Goal: Transaction & Acquisition: Purchase product/service

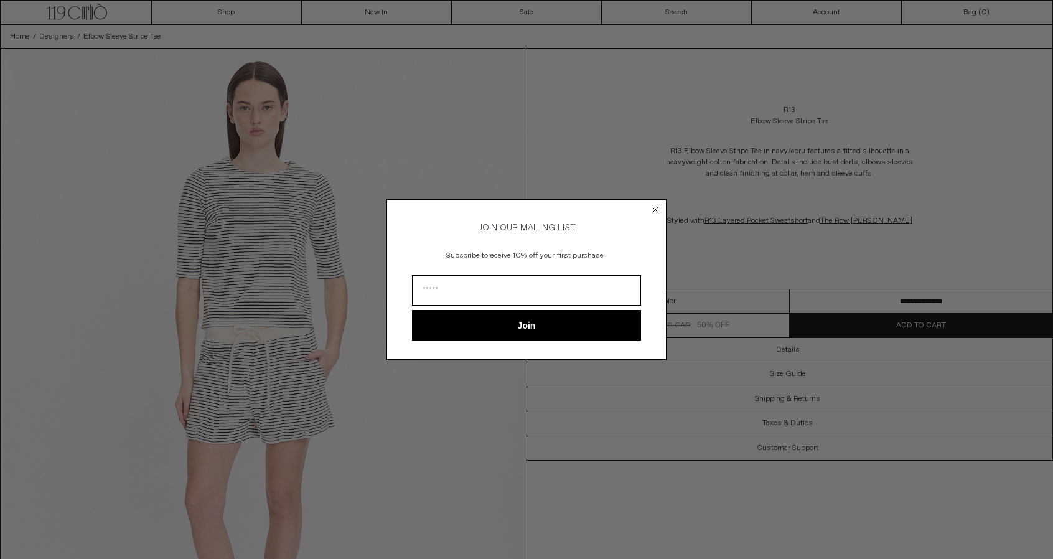
click at [653, 206] on circle "Close dialog" at bounding box center [656, 210] width 12 height 12
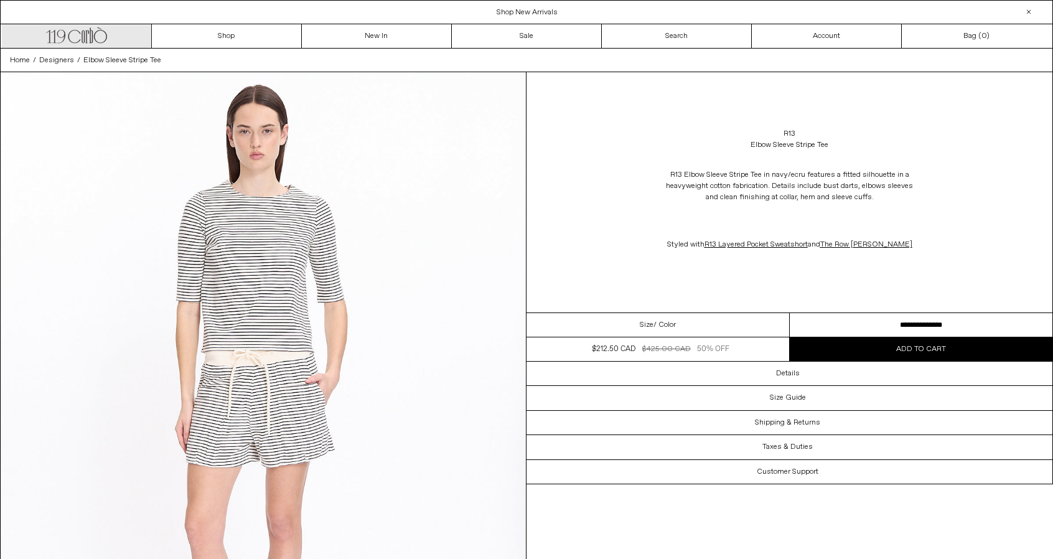
click at [100, 35] on icon ".cls-1, .cls-2 { fill: #231f20; stroke: #231f20; stroke-miterlimit: 10; stroke-…" at bounding box center [76, 34] width 61 height 18
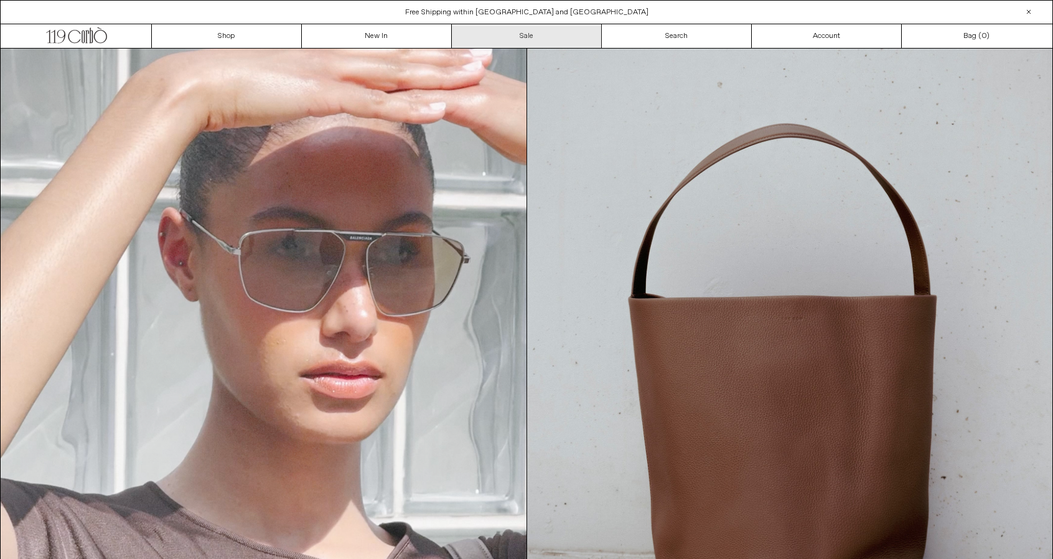
click at [491, 29] on link "Sale" at bounding box center [527, 36] width 150 height 24
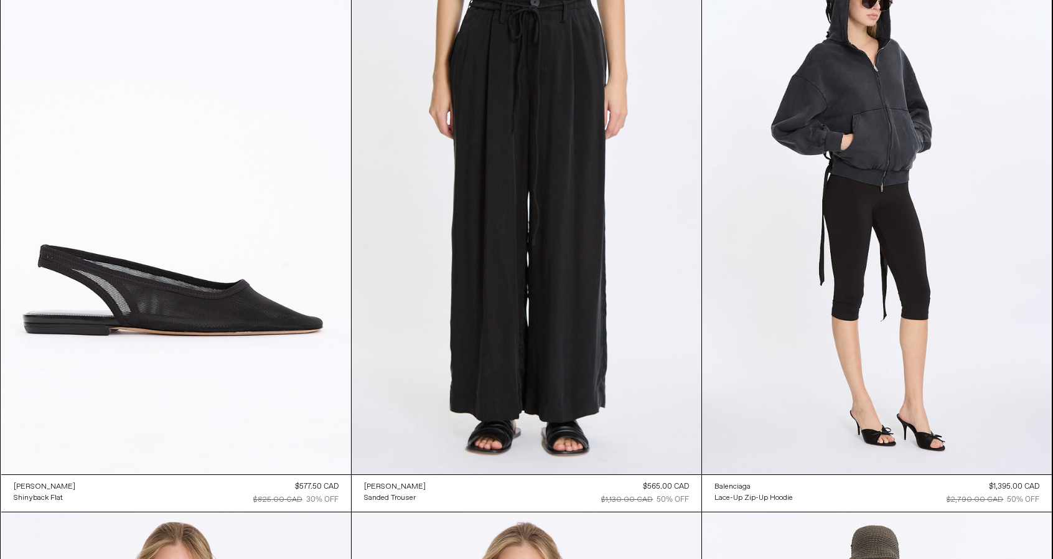
scroll to position [149, 0]
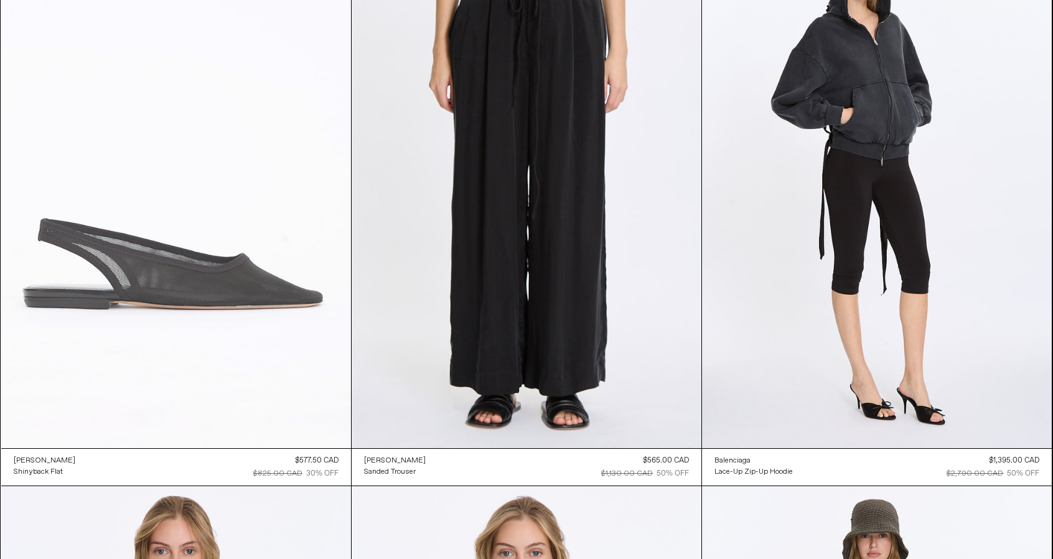
click at [197, 197] on at bounding box center [176, 185] width 350 height 525
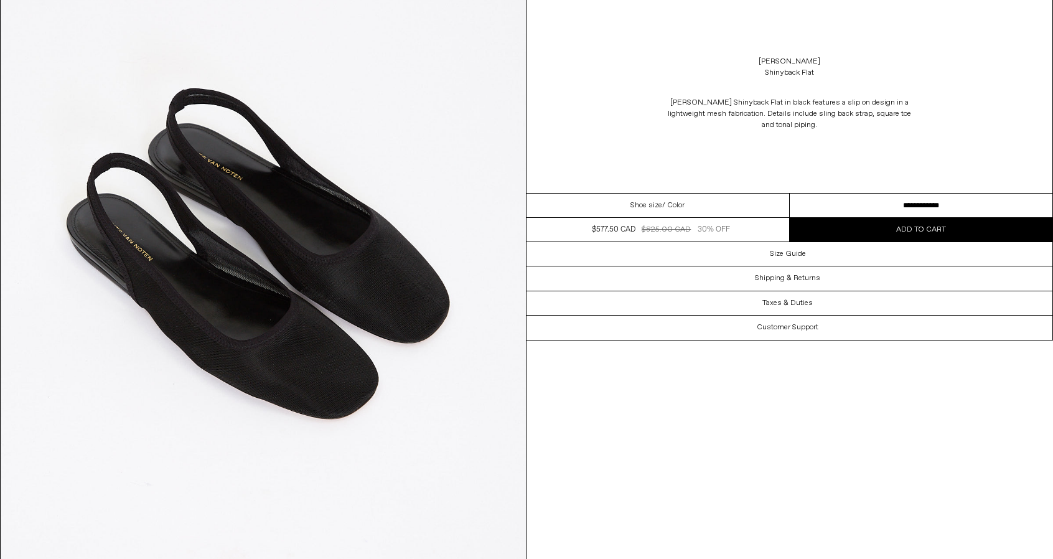
scroll to position [2142, 0]
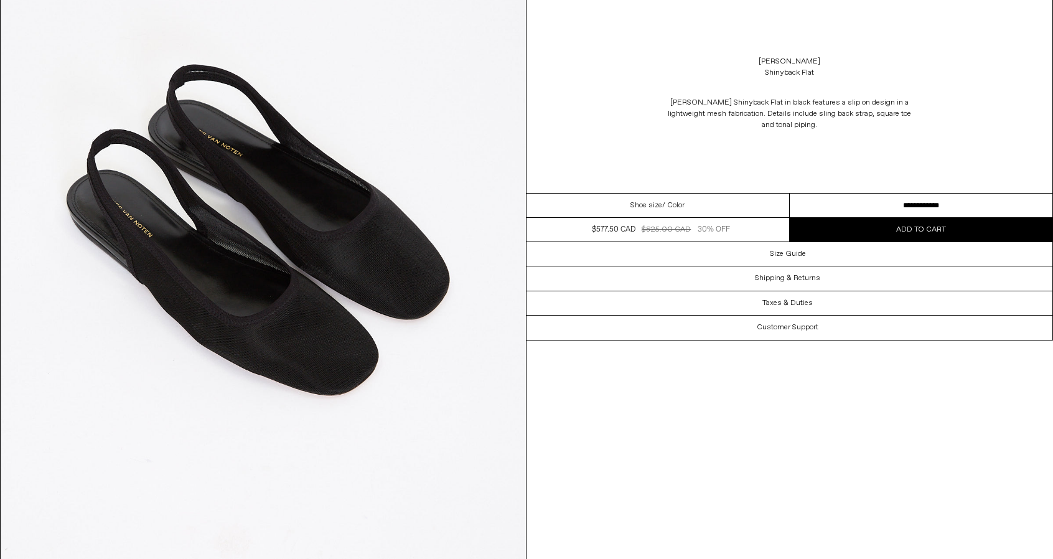
click at [858, 199] on select "**********" at bounding box center [921, 206] width 263 height 24
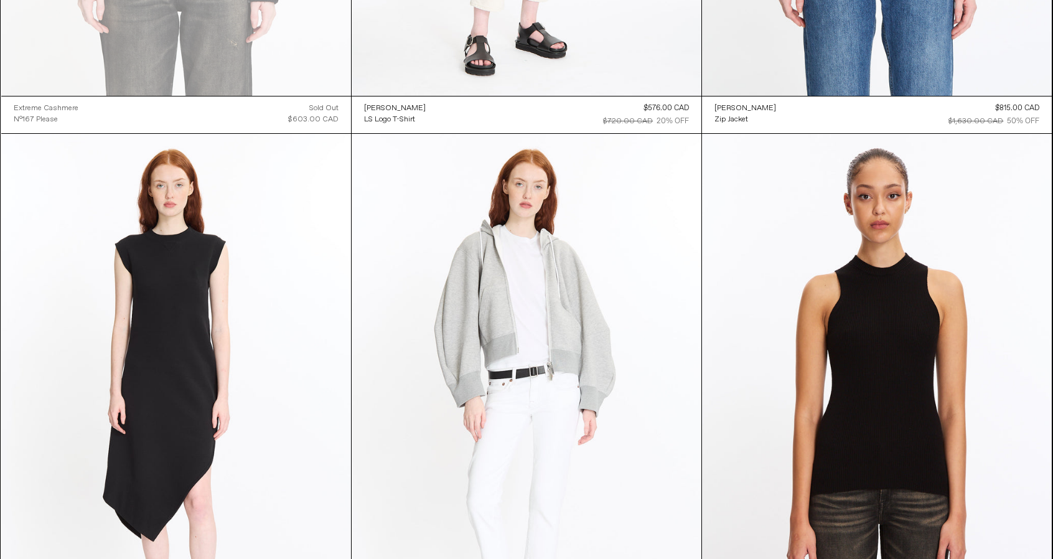
scroll to position [27095, 0]
